Goal: Task Accomplishment & Management: Use online tool/utility

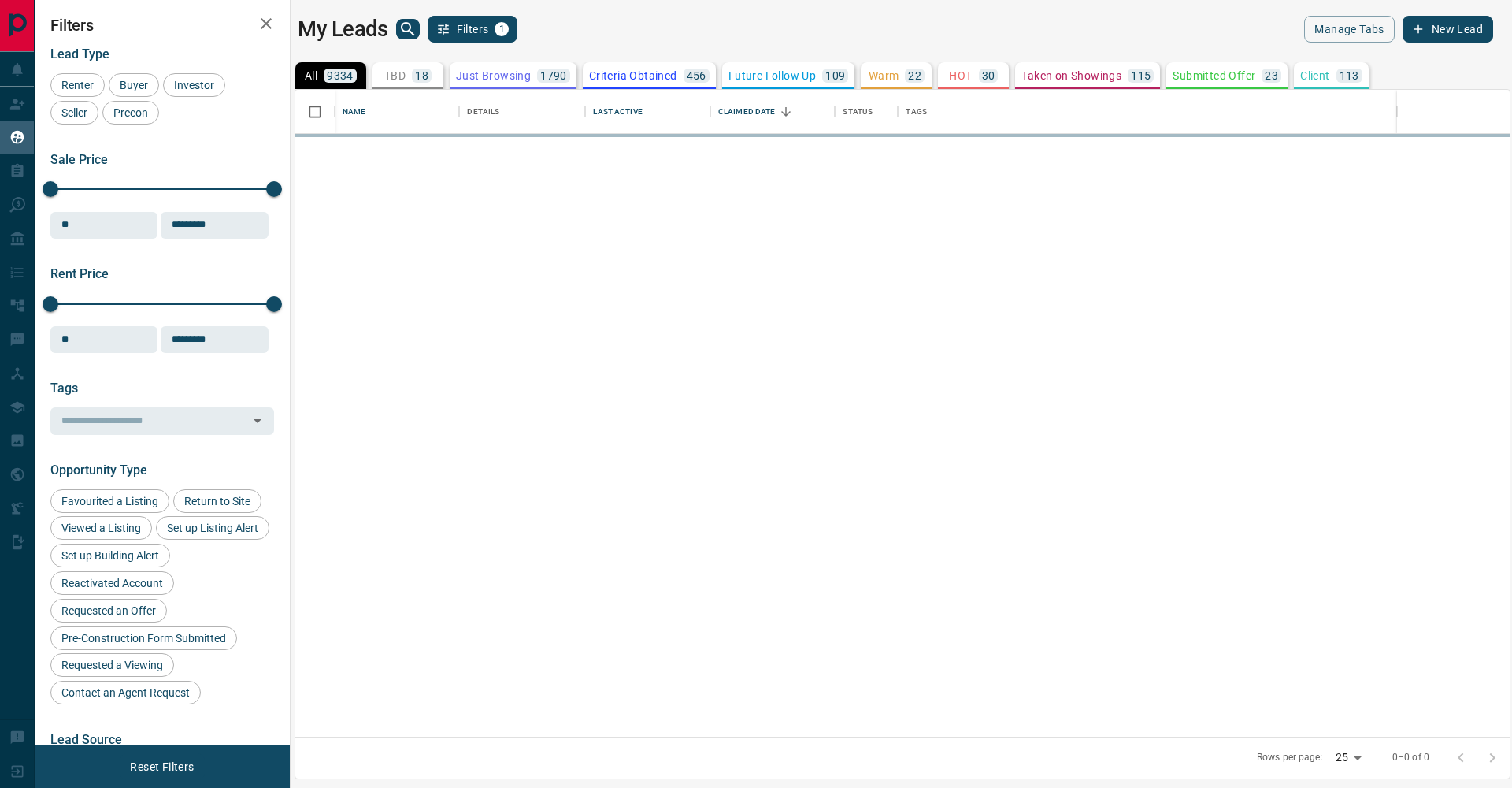
scroll to position [647, 1214]
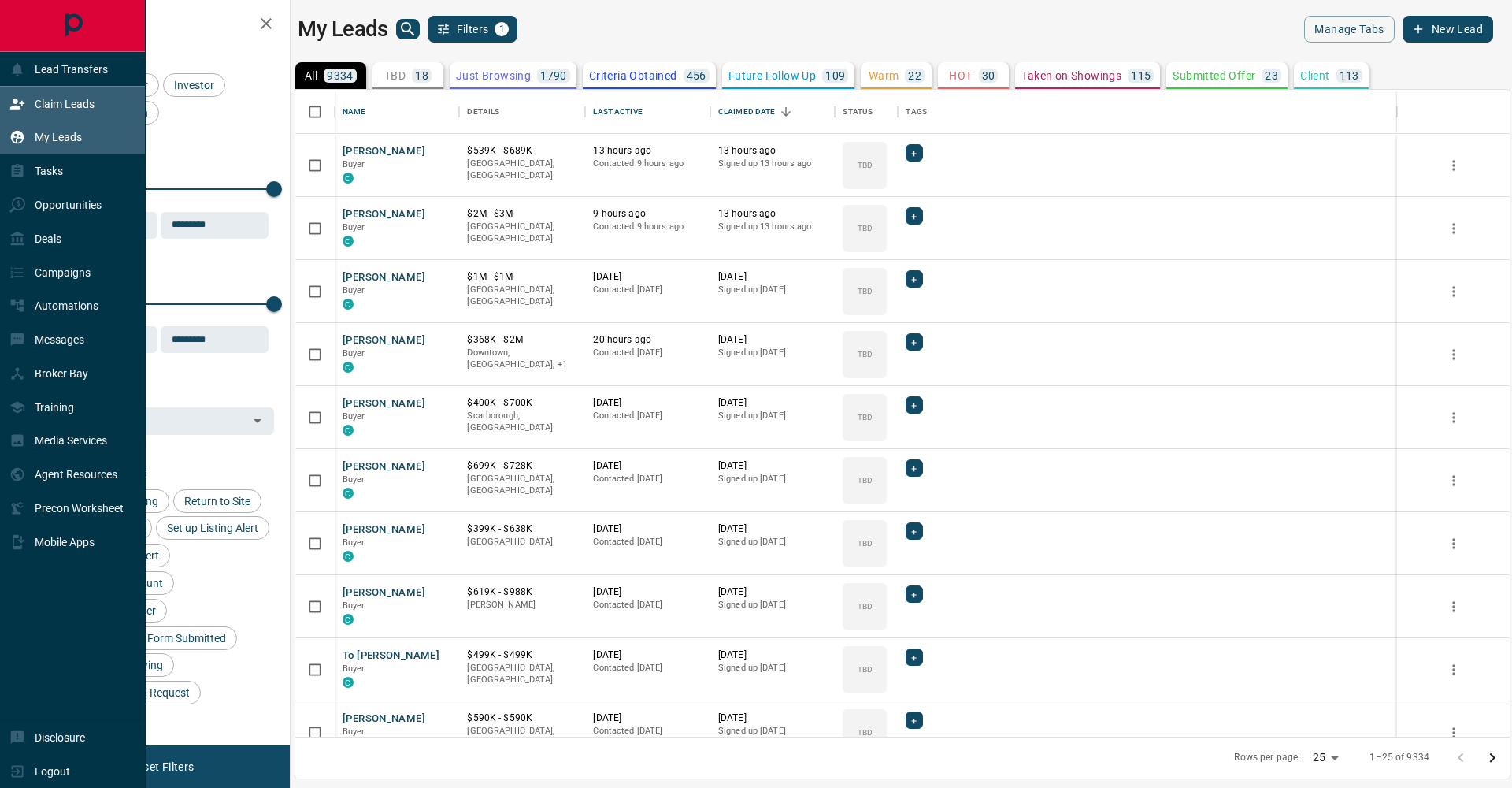
click at [14, 113] on div "Claim Leads" at bounding box center [51, 104] width 85 height 26
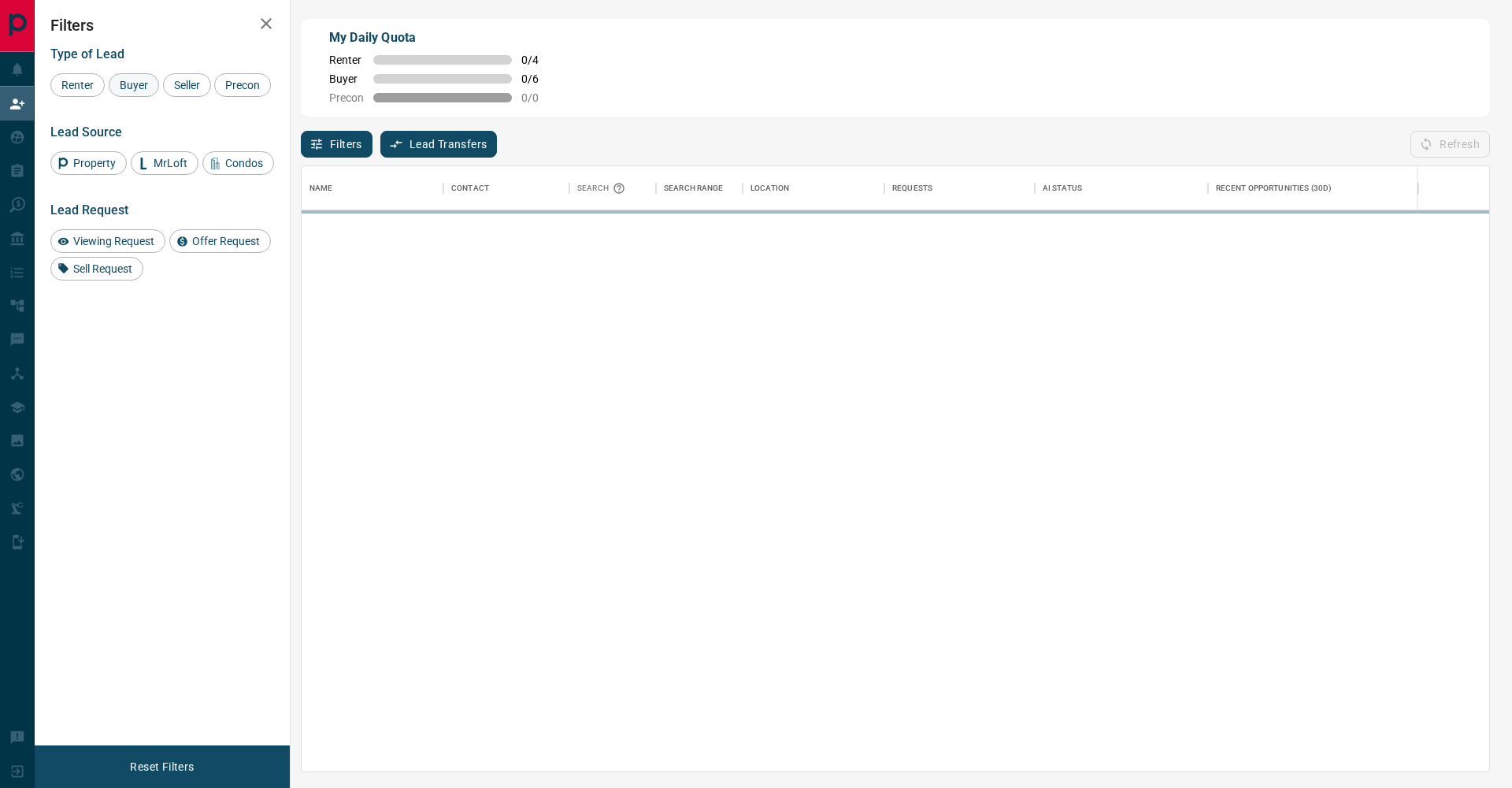
scroll to position [605, 1187]
click at [127, 87] on span "Buyer" at bounding box center [134, 85] width 39 height 13
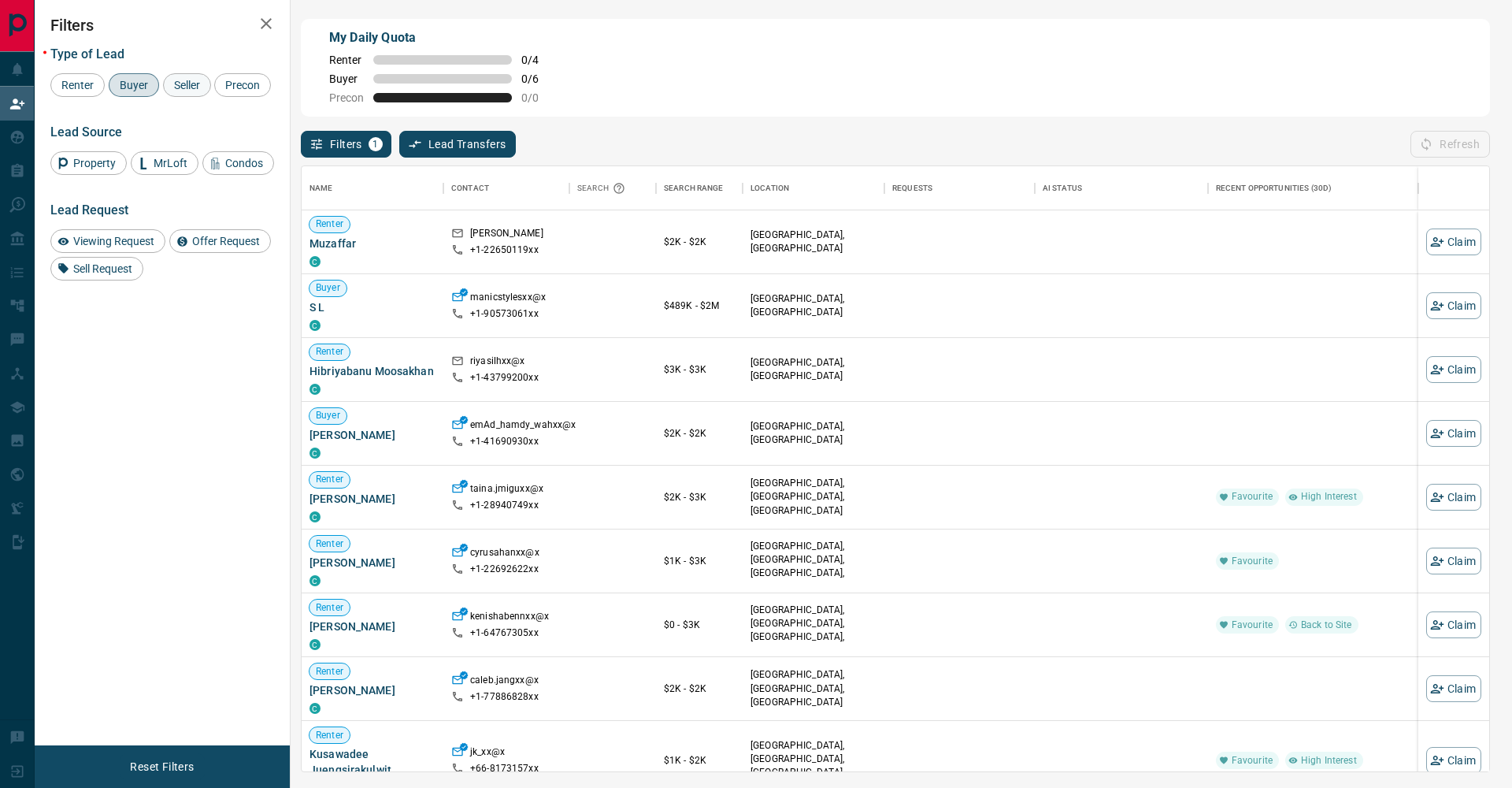
click at [193, 92] on div "Seller" at bounding box center [187, 85] width 48 height 24
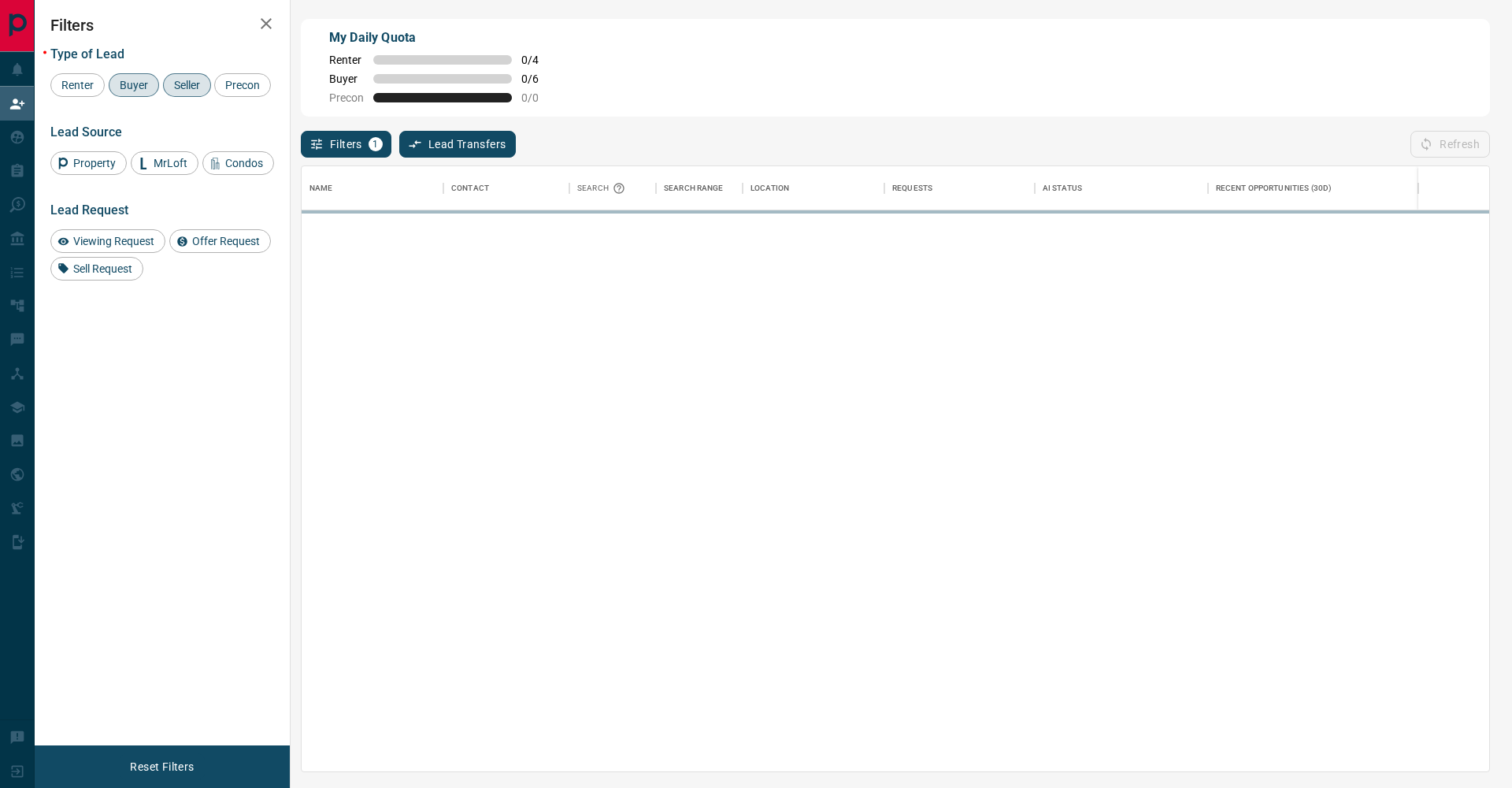
drag, startPoint x: 93, startPoint y: 109, endPoint x: 135, endPoint y: 93, distance: 44.9
click at [220, 92] on span "Precon" at bounding box center [243, 85] width 46 height 13
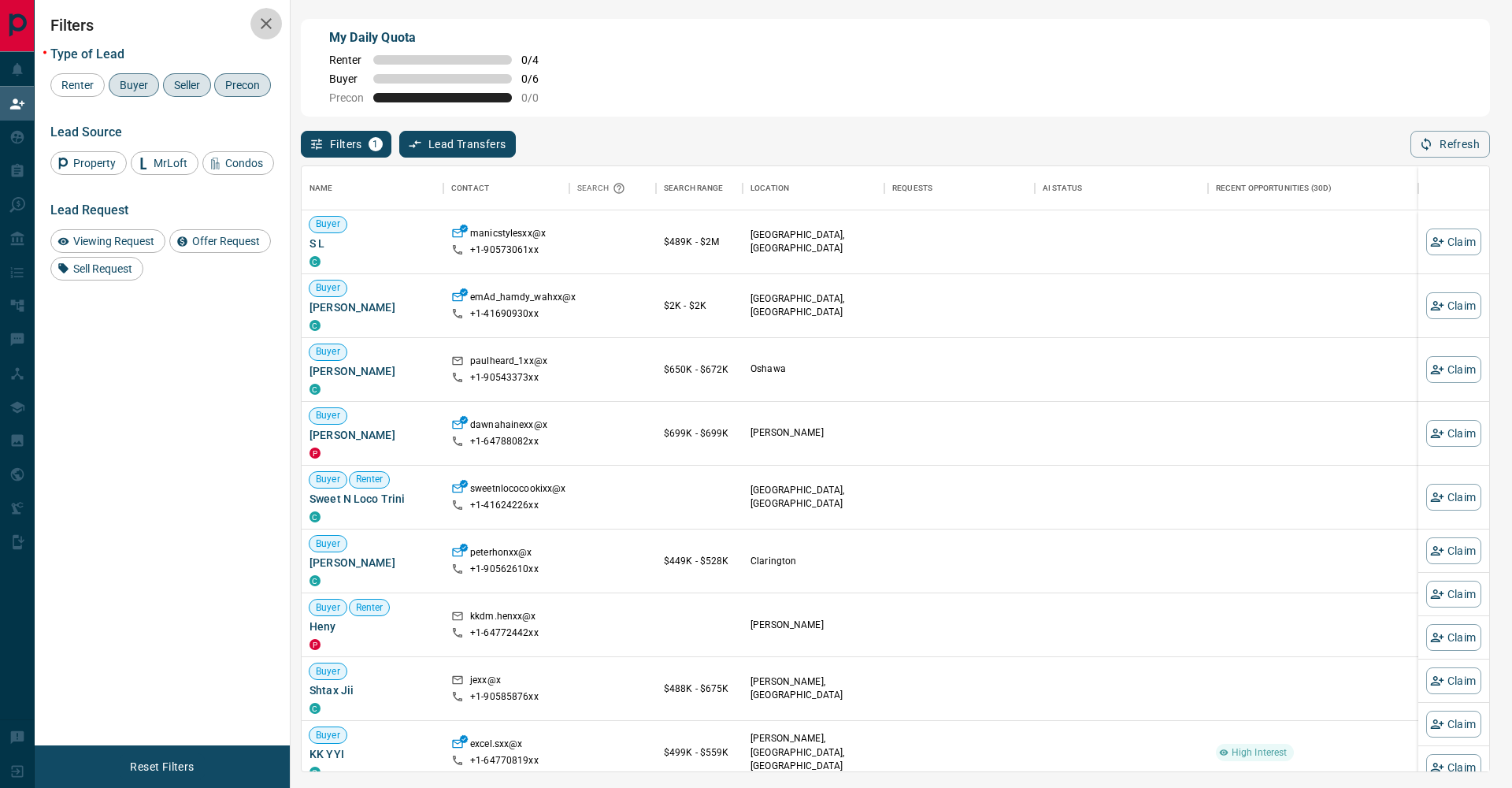
click at [265, 25] on icon "button" at bounding box center [266, 24] width 11 height 11
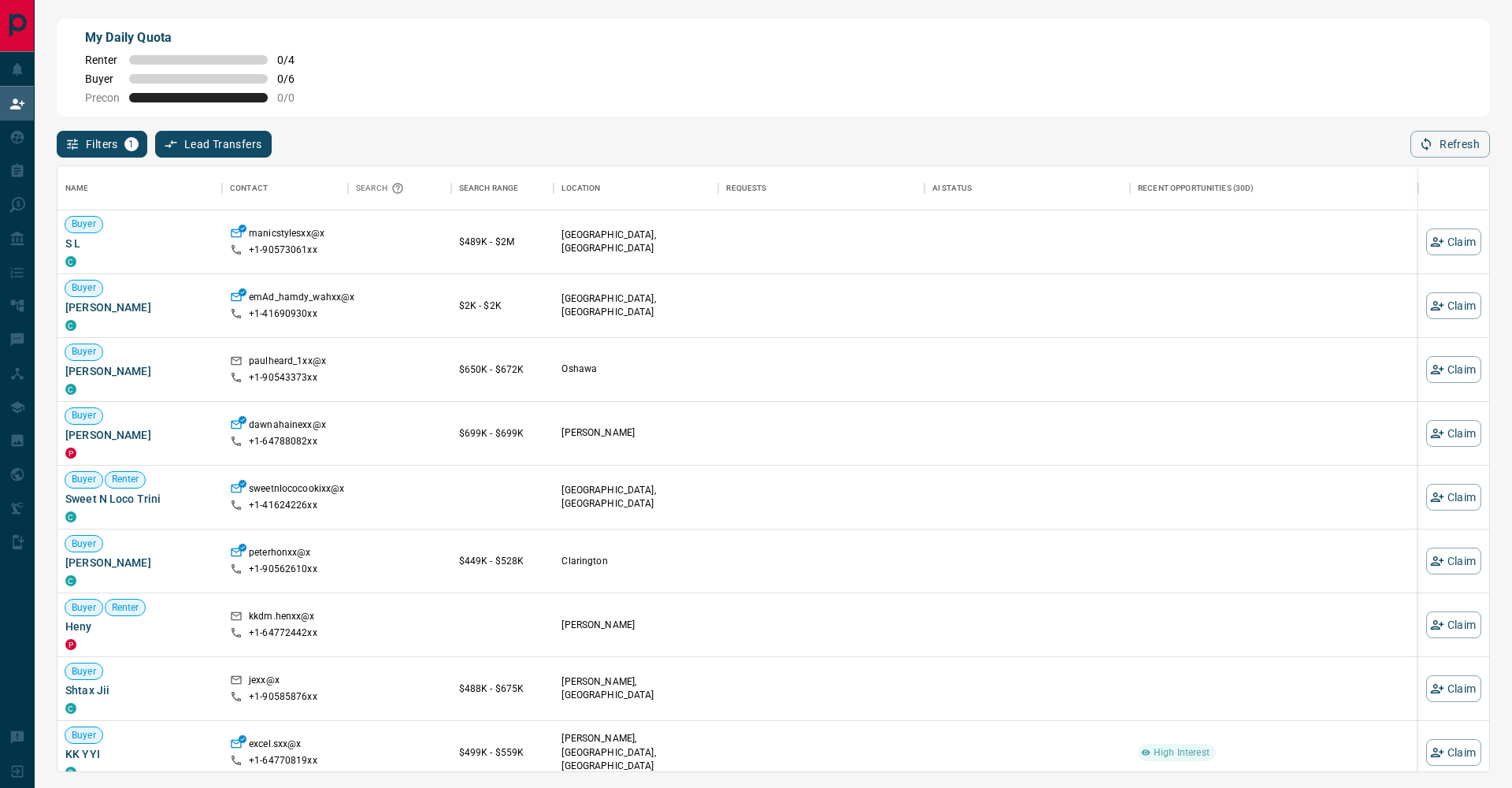
scroll to position [0, 0]
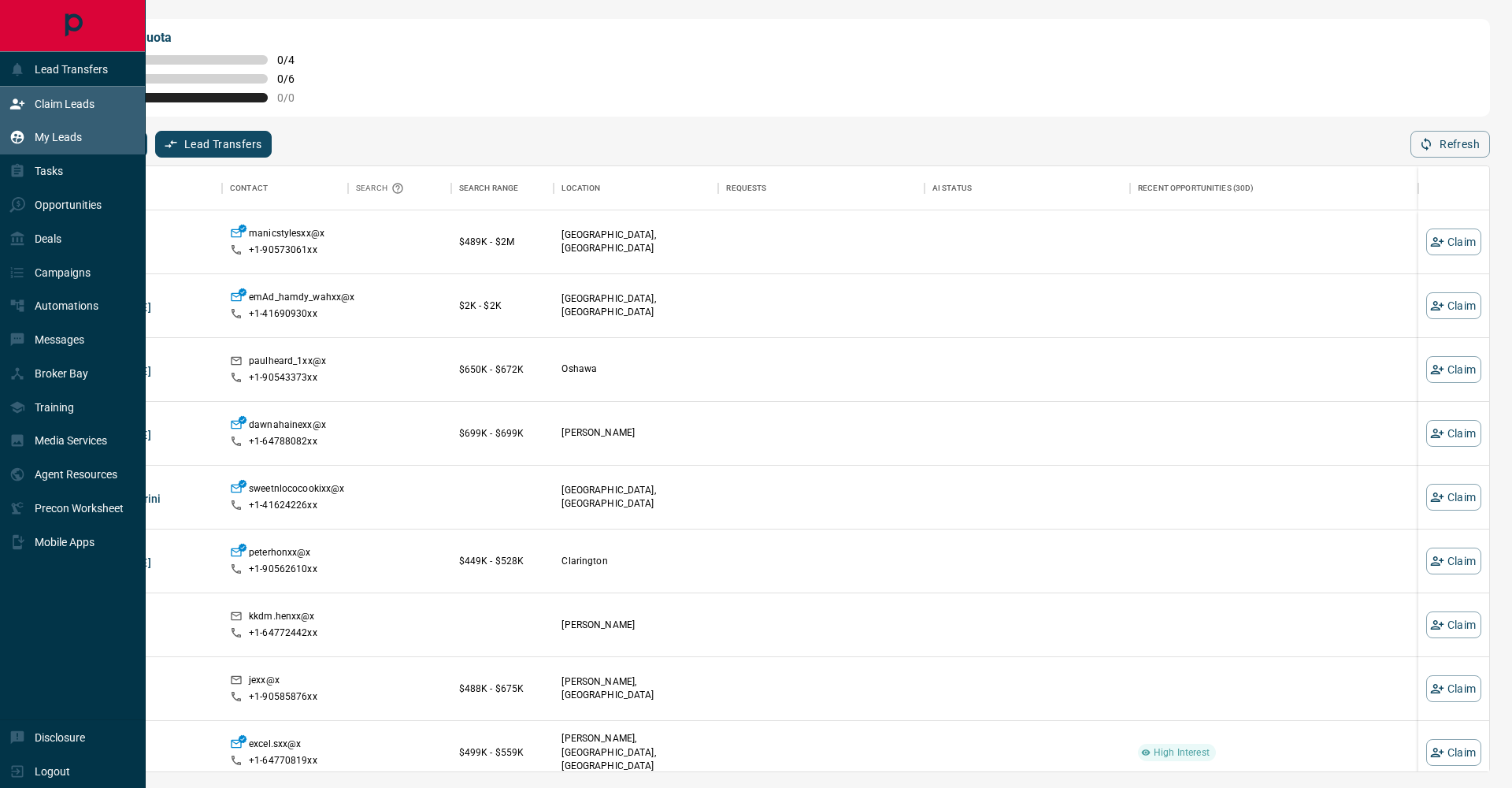
click at [16, 129] on icon at bounding box center [17, 137] width 16 height 16
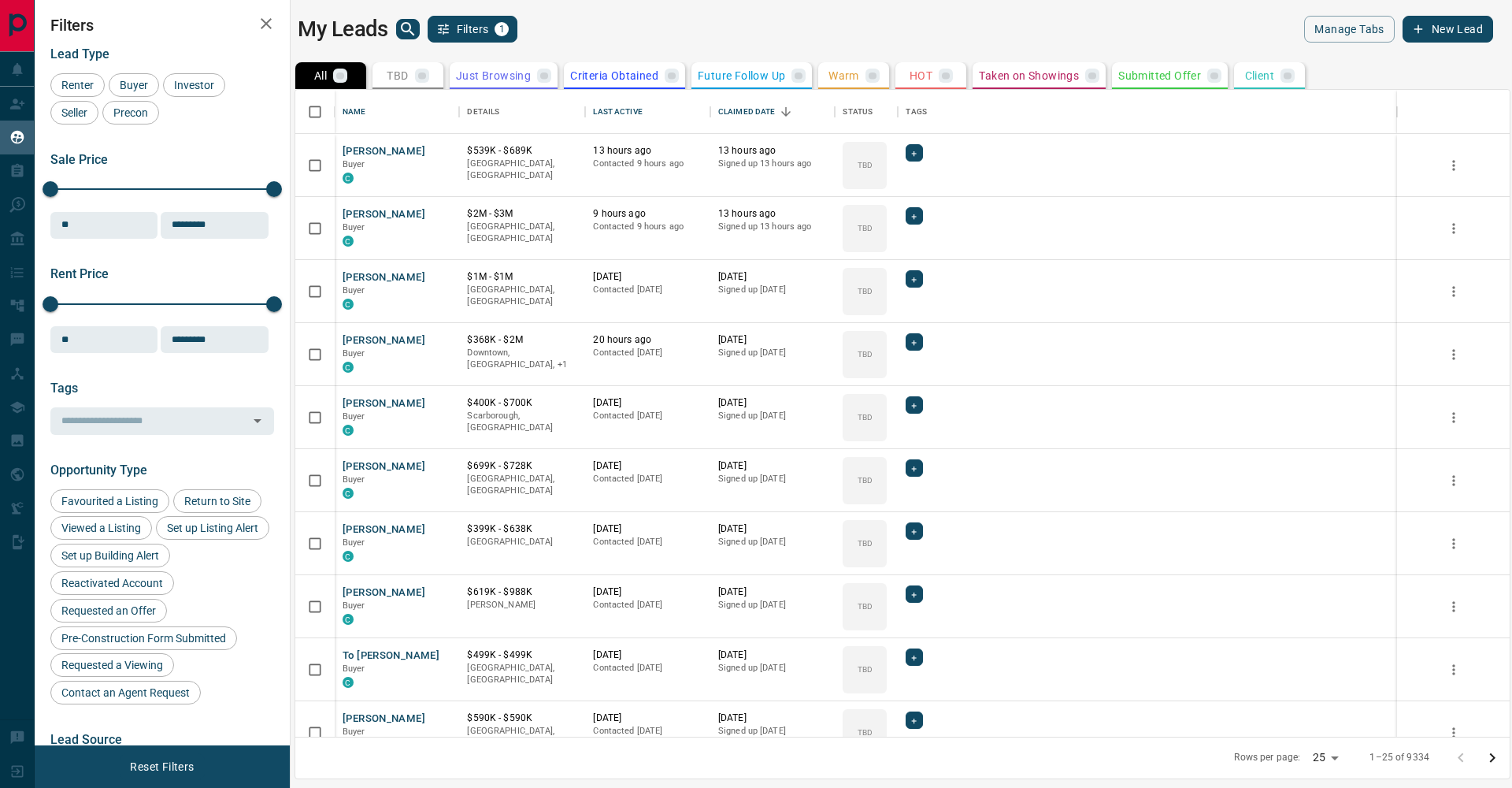
scroll to position [647, 1214]
click at [418, 36] on button "search button" at bounding box center [408, 29] width 24 height 20
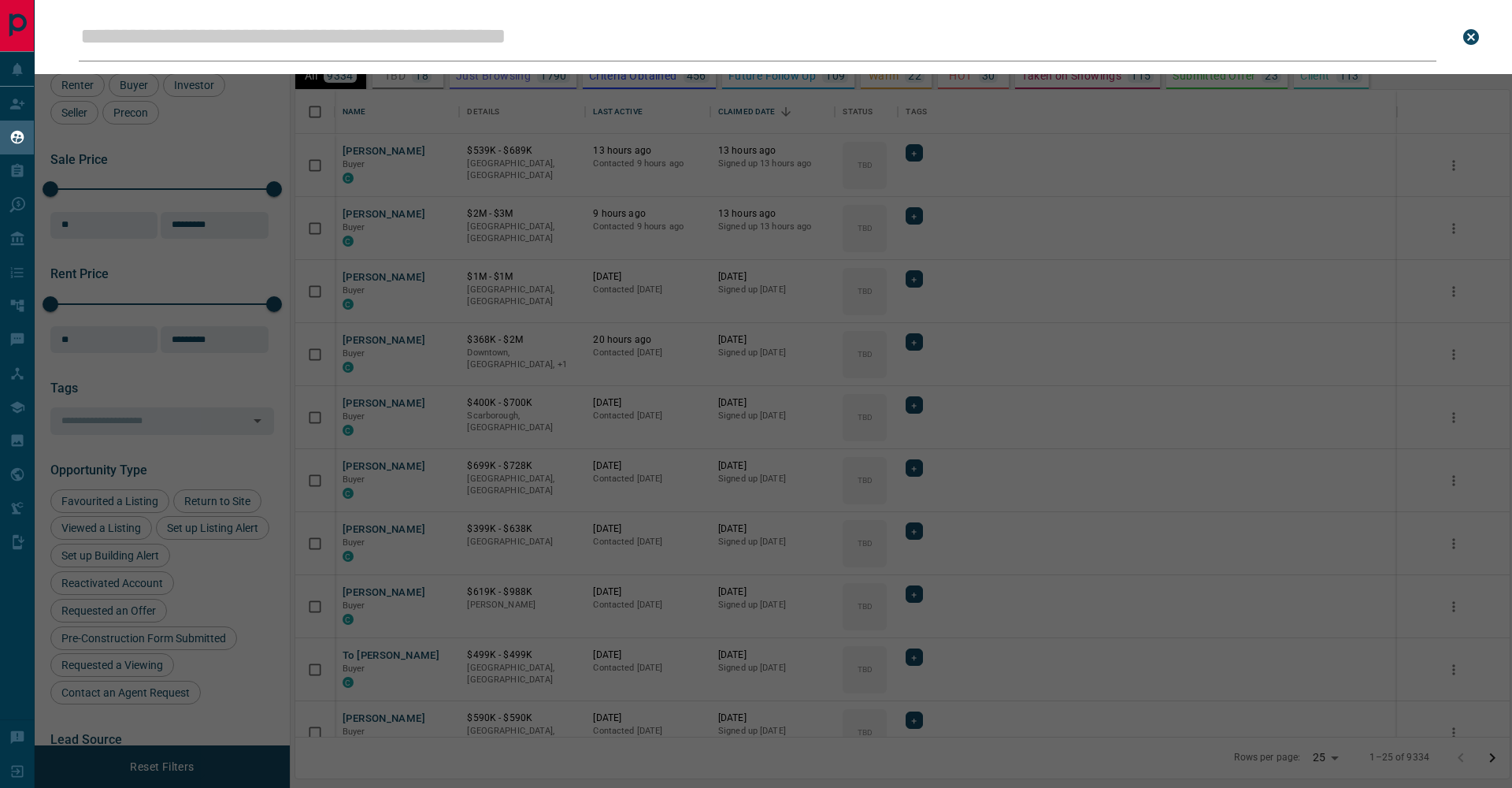
type input "**********"
